Goal: Task Accomplishment & Management: Manage account settings

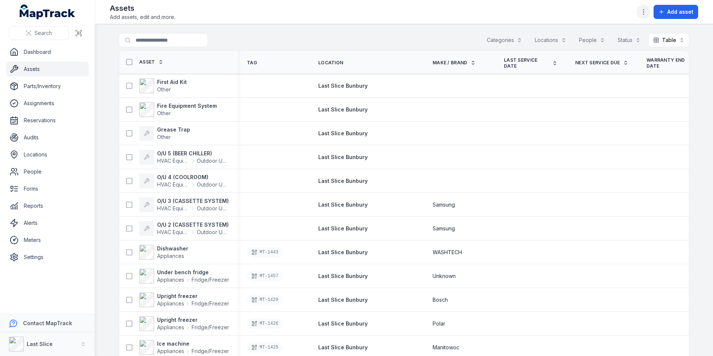
click at [641, 13] on icon "button" at bounding box center [643, 11] width 7 height 7
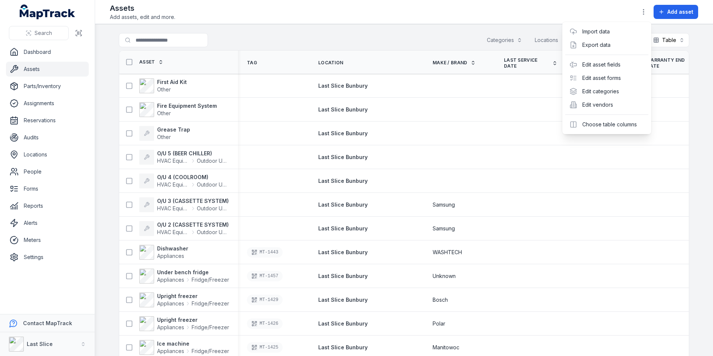
click at [480, 28] on div "Toggle Navigation Assets Add assets, edit and more. Add asset Search for assets…" at bounding box center [404, 178] width 618 height 356
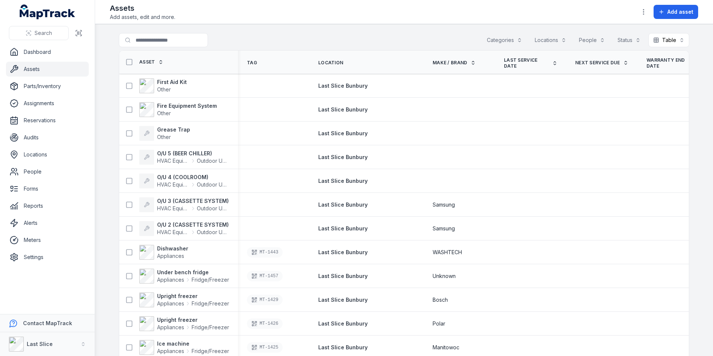
click at [499, 36] on div "Categories" at bounding box center [504, 40] width 45 height 14
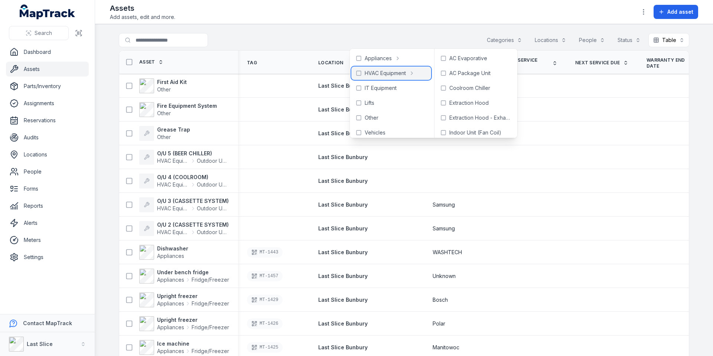
click at [384, 73] on span "HVAC Equipment" at bounding box center [385, 72] width 41 height 7
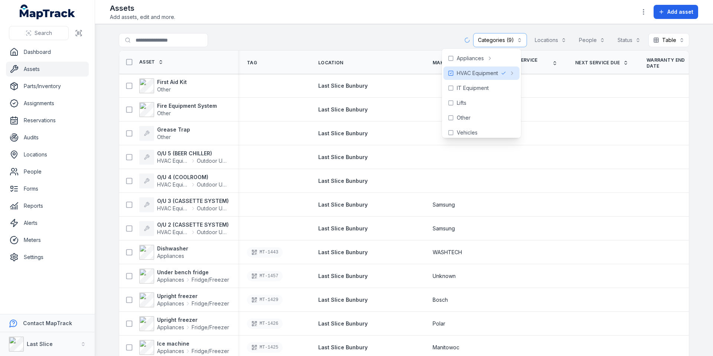
click at [420, 34] on div "**********" at bounding box center [404, 41] width 570 height 17
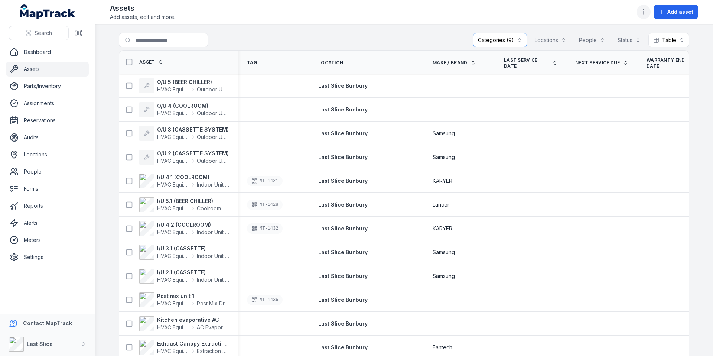
click at [642, 12] on icon "button" at bounding box center [643, 11] width 7 height 7
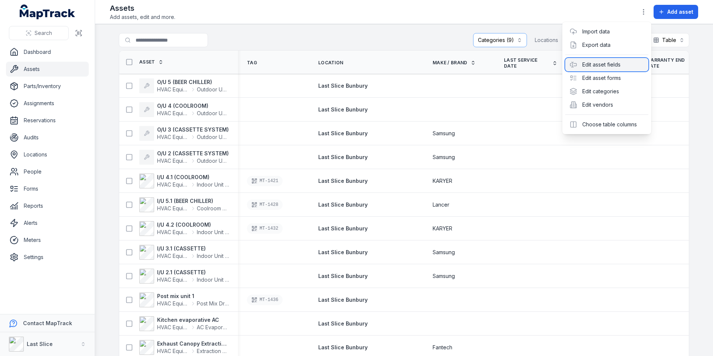
click at [604, 66] on div "Edit asset fields" at bounding box center [606, 64] width 83 height 13
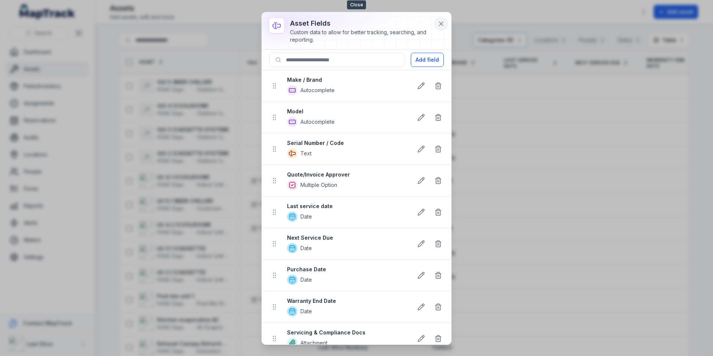
click at [441, 23] on icon at bounding box center [440, 23] width 7 height 7
